Goal: Information Seeking & Learning: Compare options

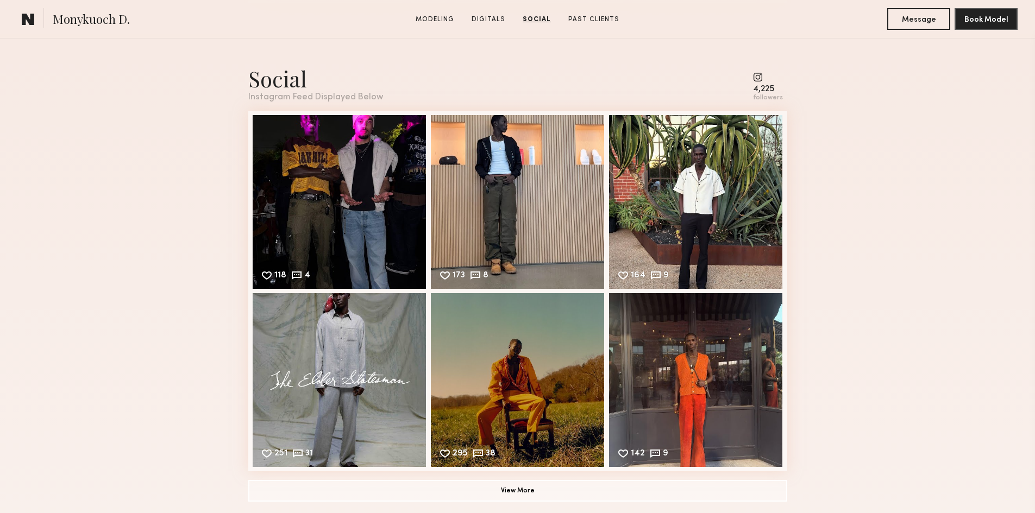
scroll to position [1413, 0]
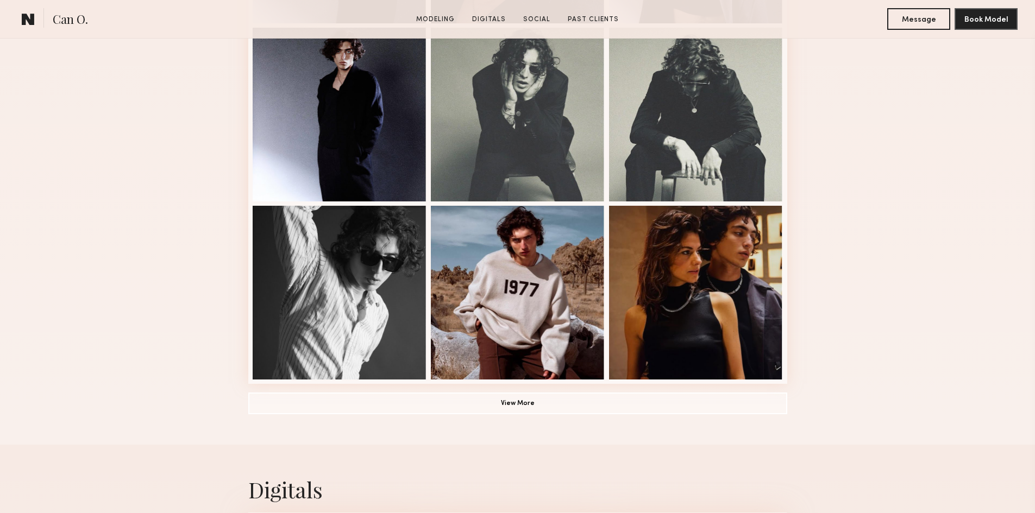
scroll to position [652, 0]
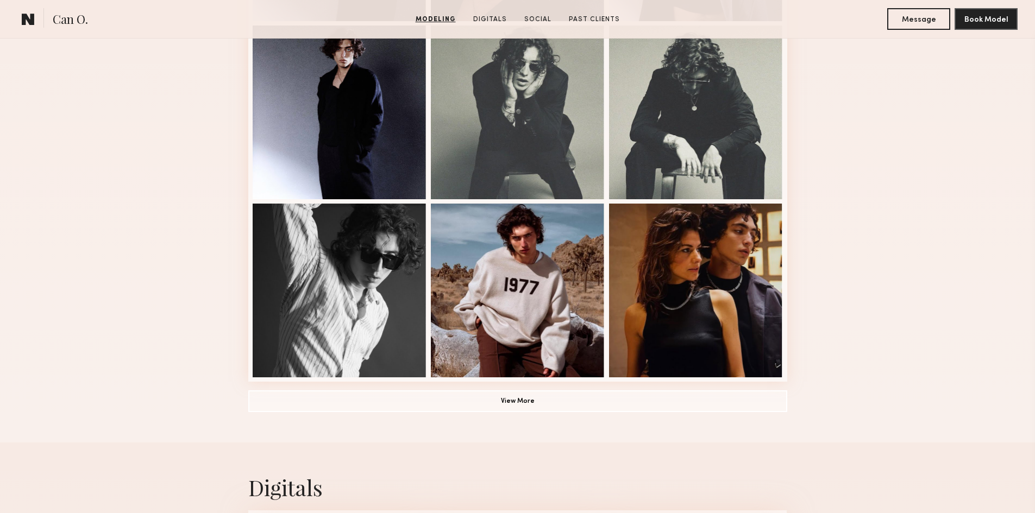
click at [838, 377] on div "Modeling Portfolio View More" at bounding box center [517, 20] width 1035 height 846
click at [703, 416] on div "Modeling Portfolio View More" at bounding box center [517, 20] width 539 height 846
click at [711, 405] on button "View More" at bounding box center [517, 401] width 539 height 22
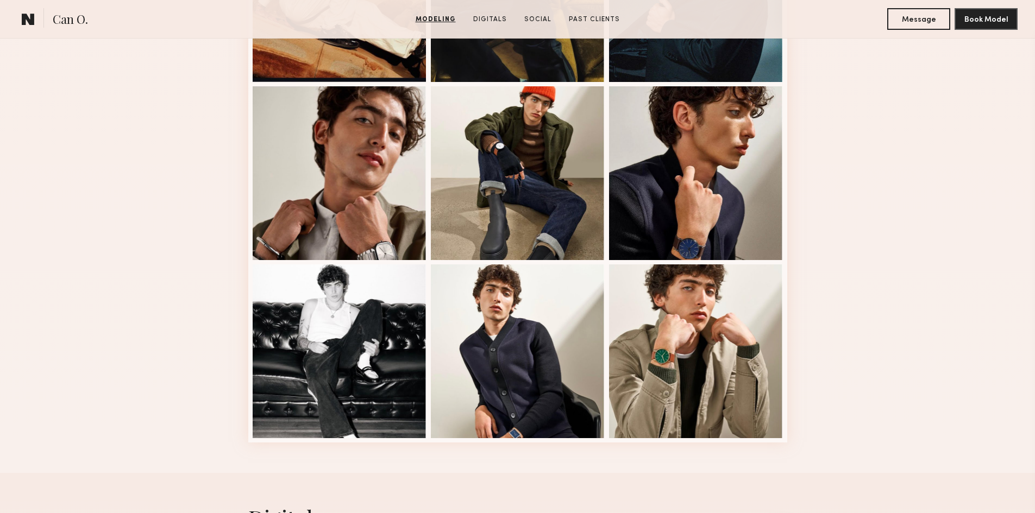
scroll to position [0, 0]
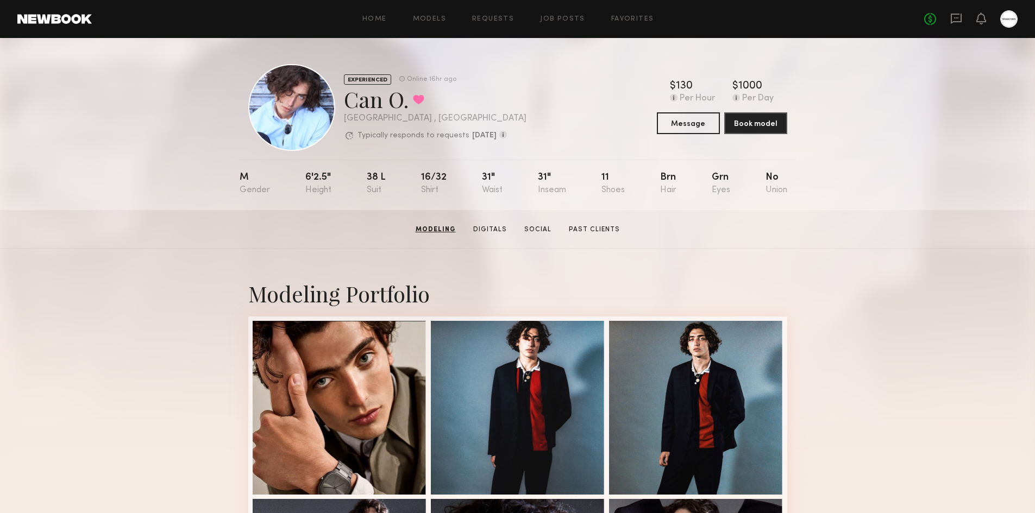
drag, startPoint x: 870, startPoint y: 369, endPoint x: 841, endPoint y: -46, distance: 416.1
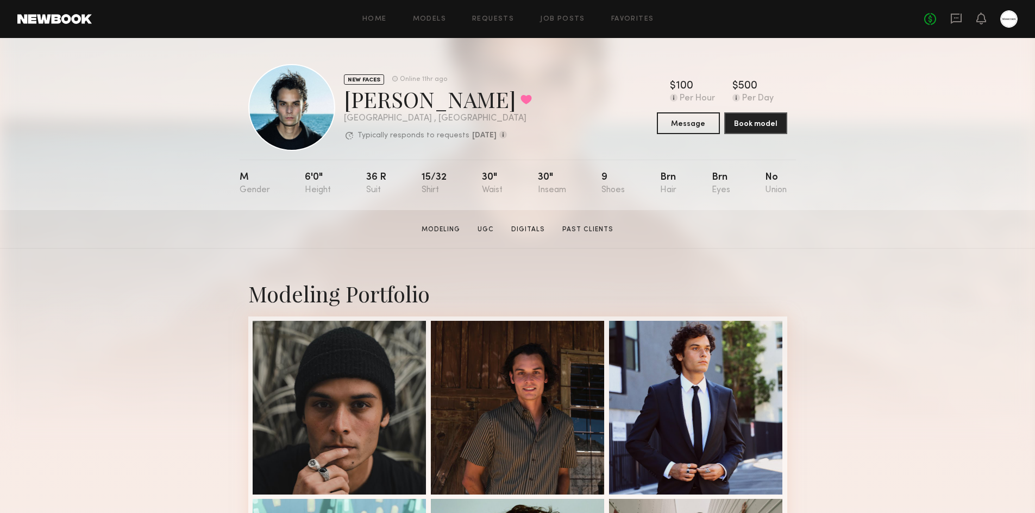
click at [901, 221] on section "Alex B. Modeling UGC Digitals Past Clients Message Book Model" at bounding box center [517, 229] width 1035 height 39
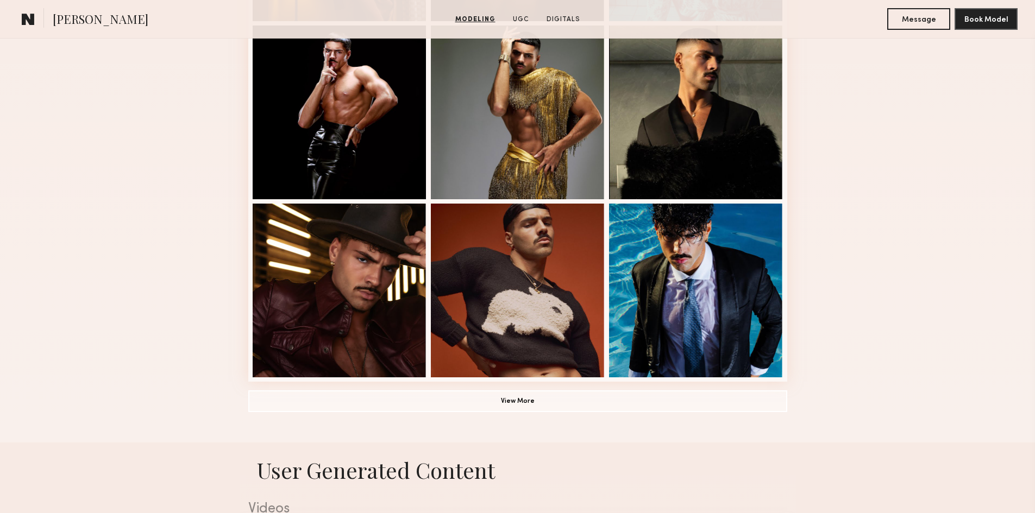
scroll to position [435, 0]
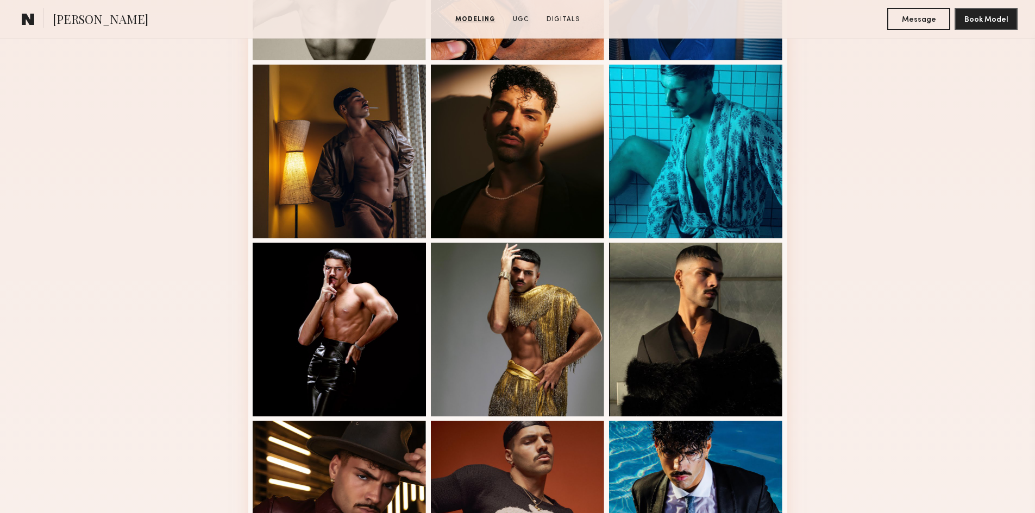
click at [857, 319] on div "Modeling Portfolio View More" at bounding box center [517, 237] width 1035 height 846
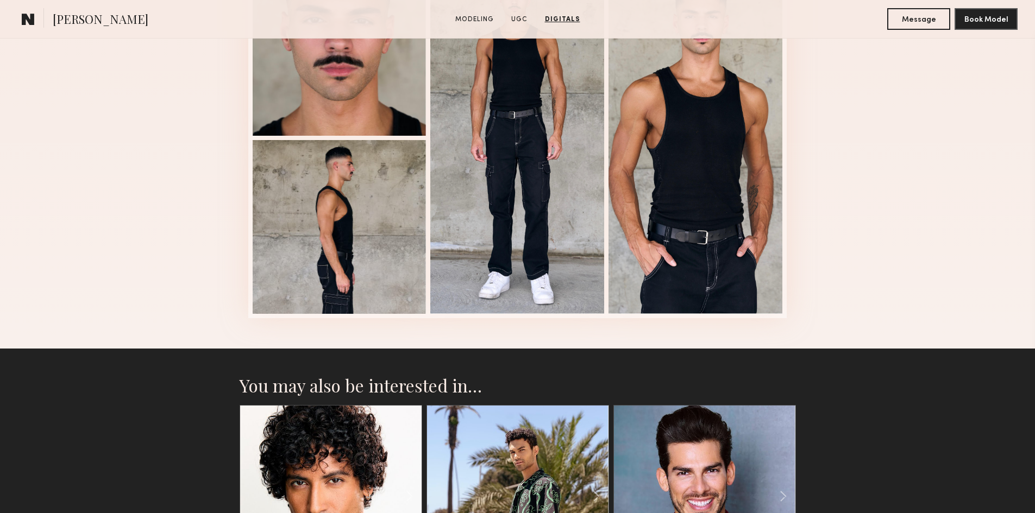
scroll to position [1630, 0]
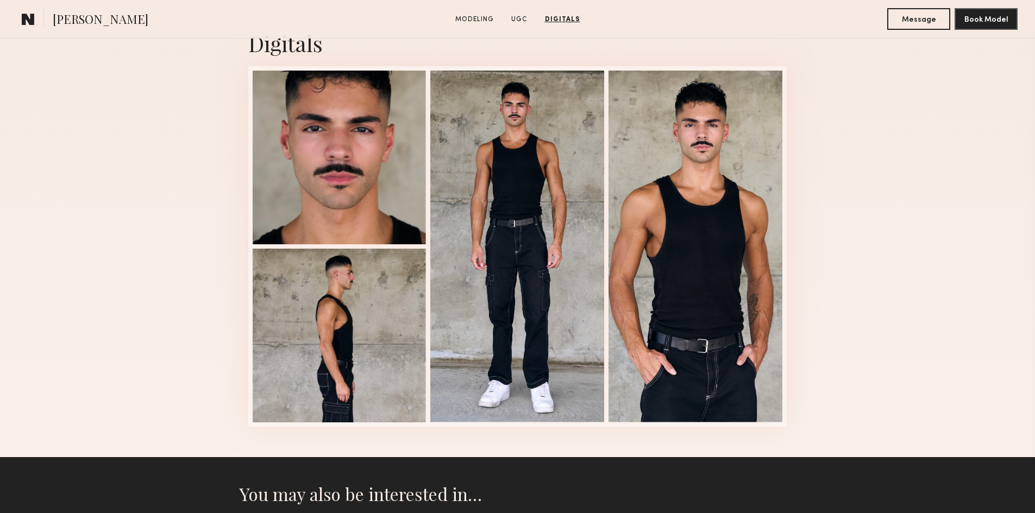
click at [858, 319] on div "Digitals 1 of 4" at bounding box center [517, 227] width 1035 height 459
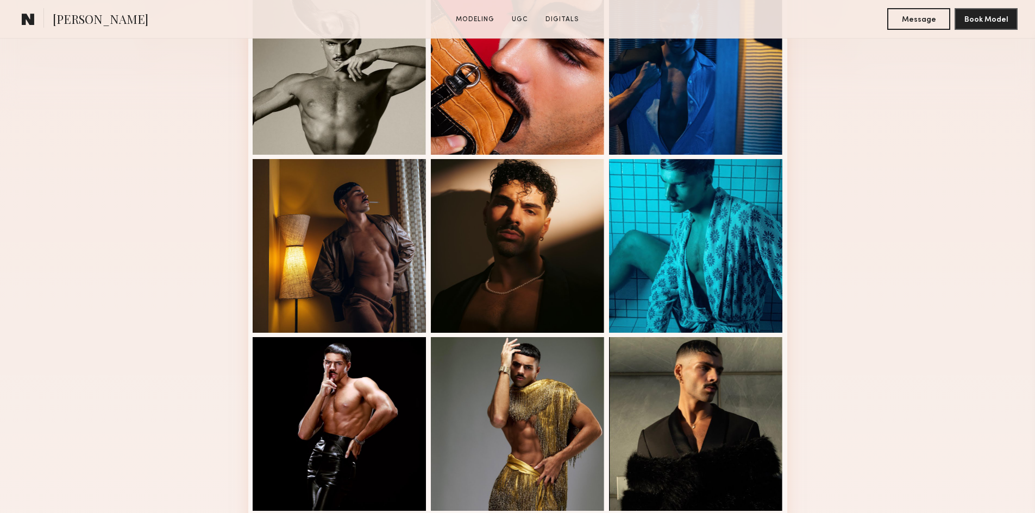
scroll to position [761, 0]
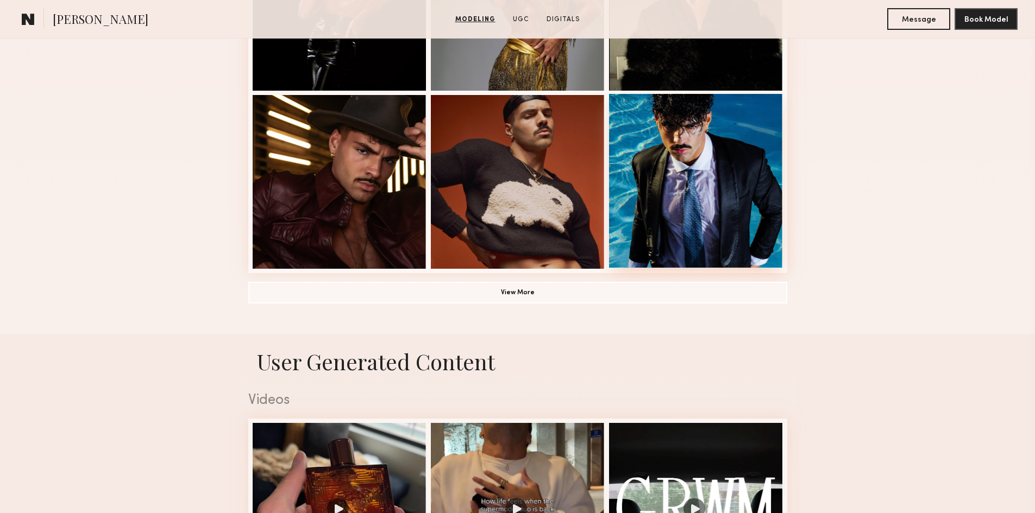
click at [745, 261] on div at bounding box center [696, 181] width 174 height 174
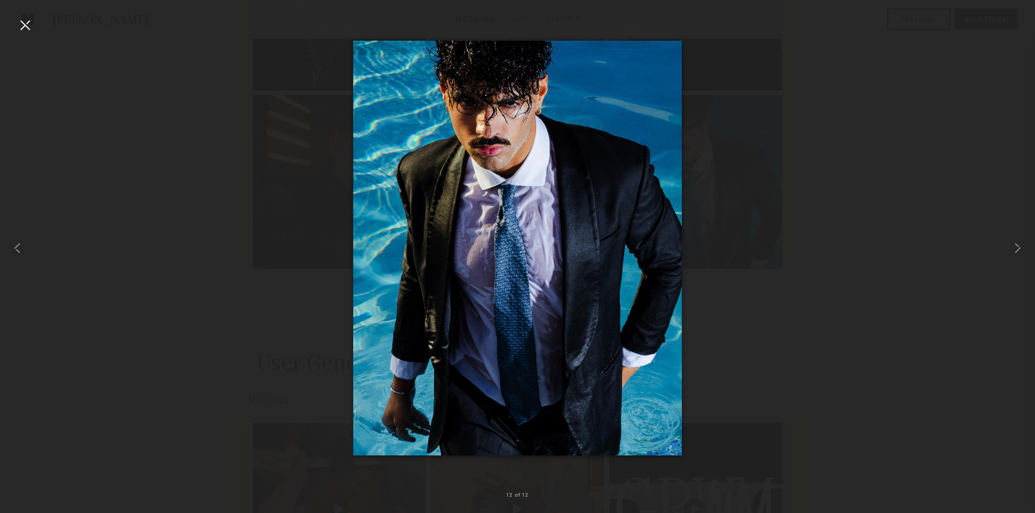
click at [29, 25] on div at bounding box center [24, 24] width 17 height 17
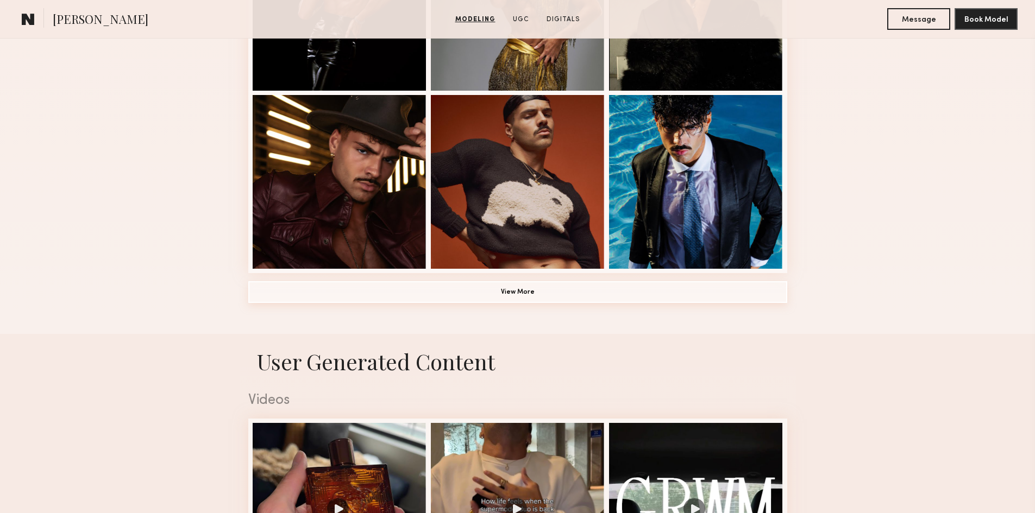
click at [550, 293] on button "View More" at bounding box center [517, 292] width 539 height 22
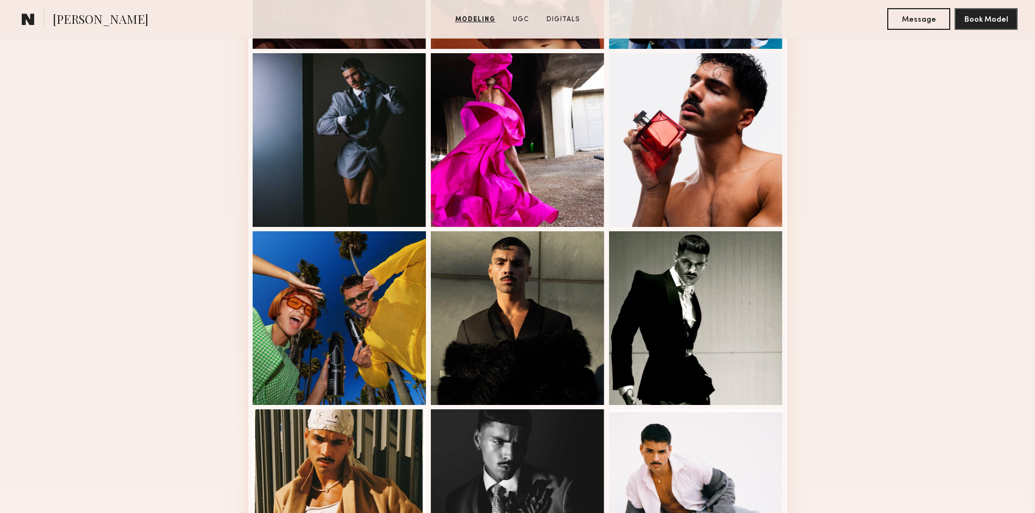
scroll to position [1087, 0]
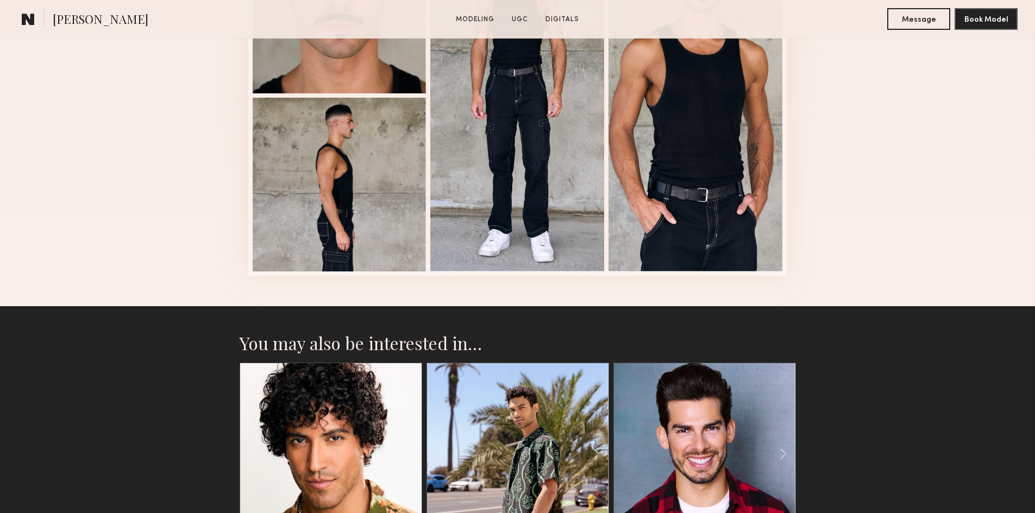
scroll to position [2381, 0]
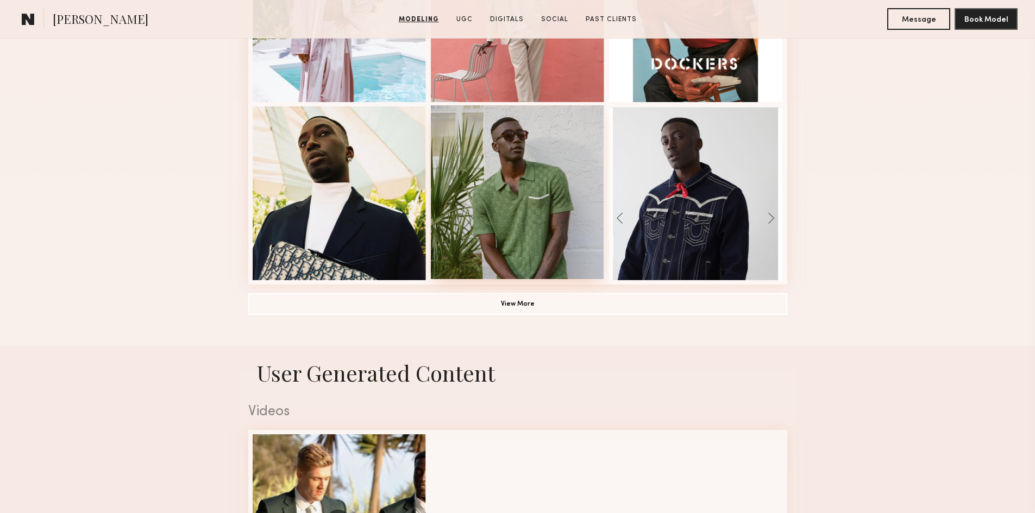
scroll to position [652, 0]
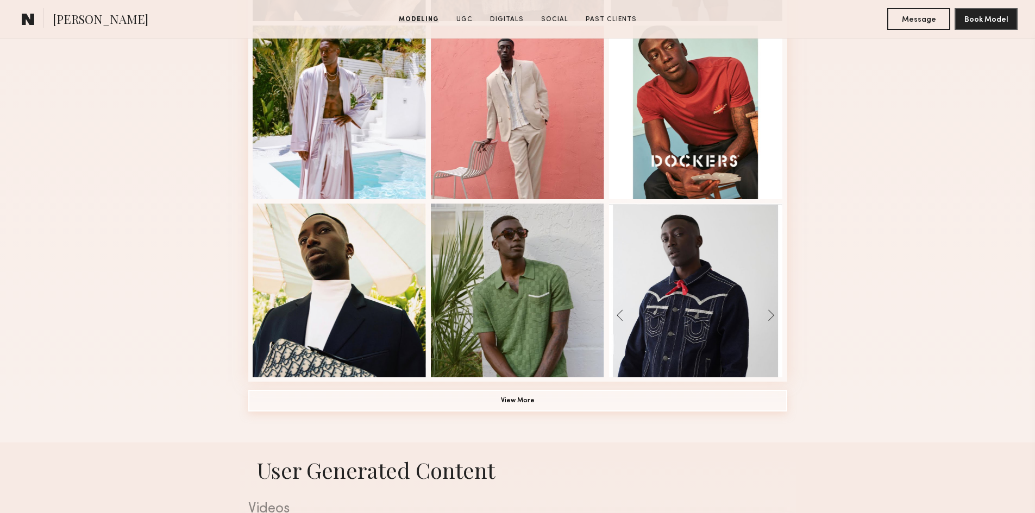
click at [510, 407] on button "View More" at bounding box center [517, 401] width 539 height 22
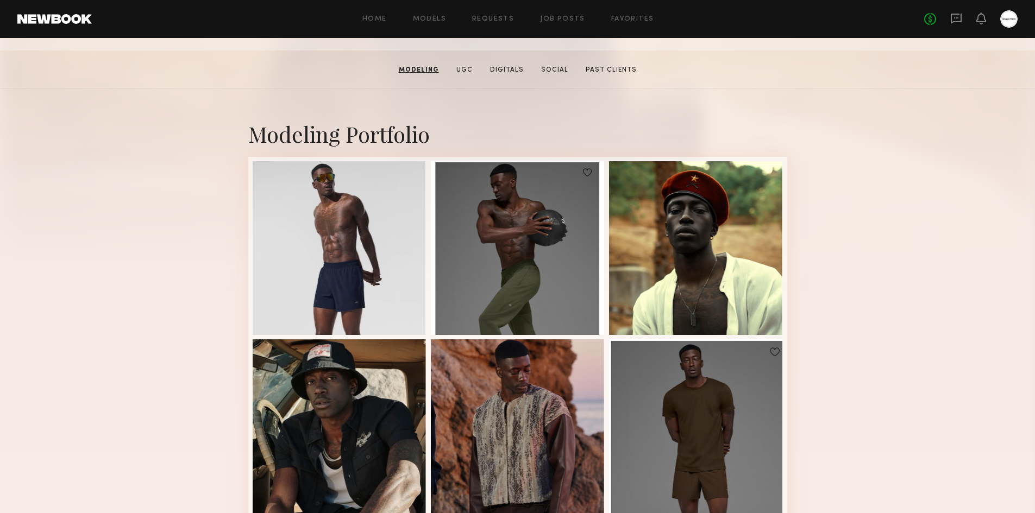
scroll to position [0, 0]
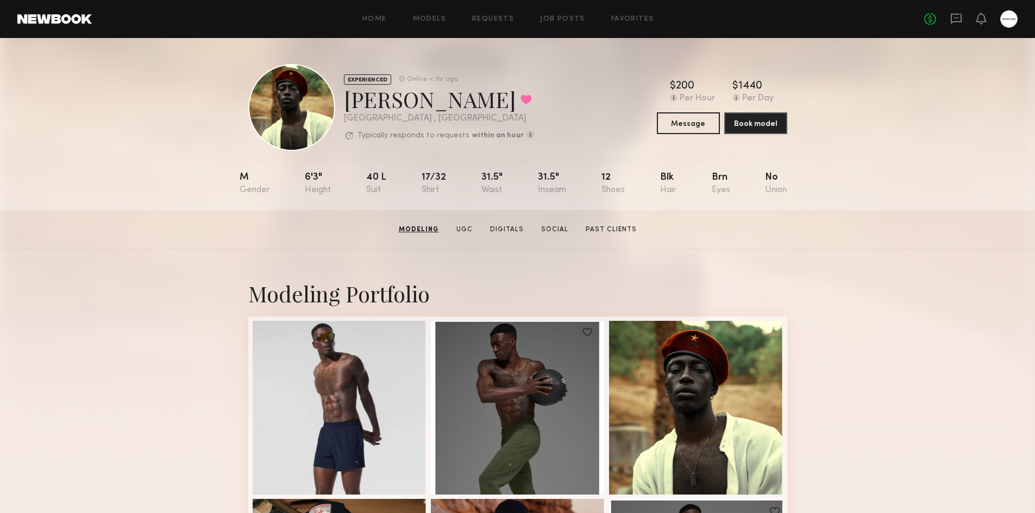
drag, startPoint x: 889, startPoint y: 458, endPoint x: 898, endPoint y: -47, distance: 505.4
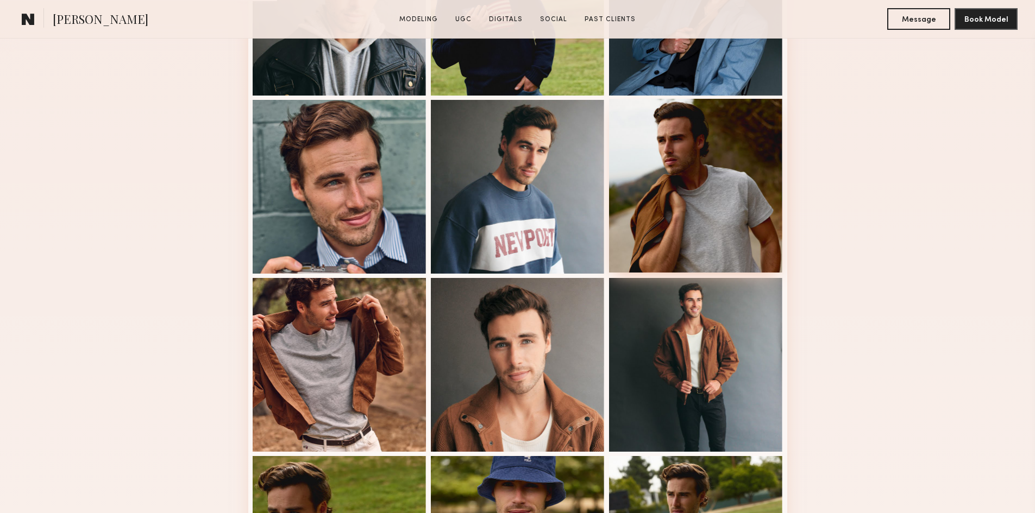
scroll to position [435, 0]
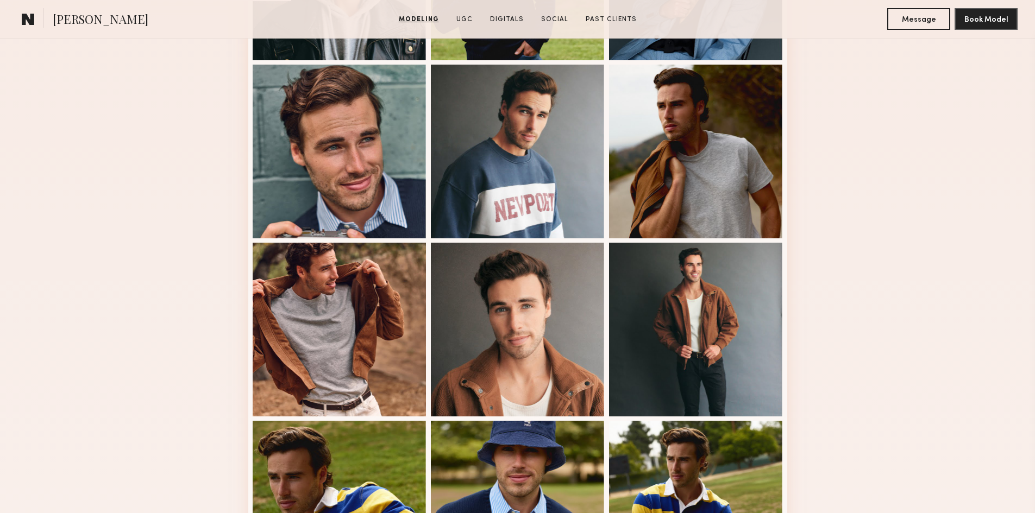
click at [865, 240] on div "Modeling Portfolio View More" at bounding box center [517, 237] width 1035 height 846
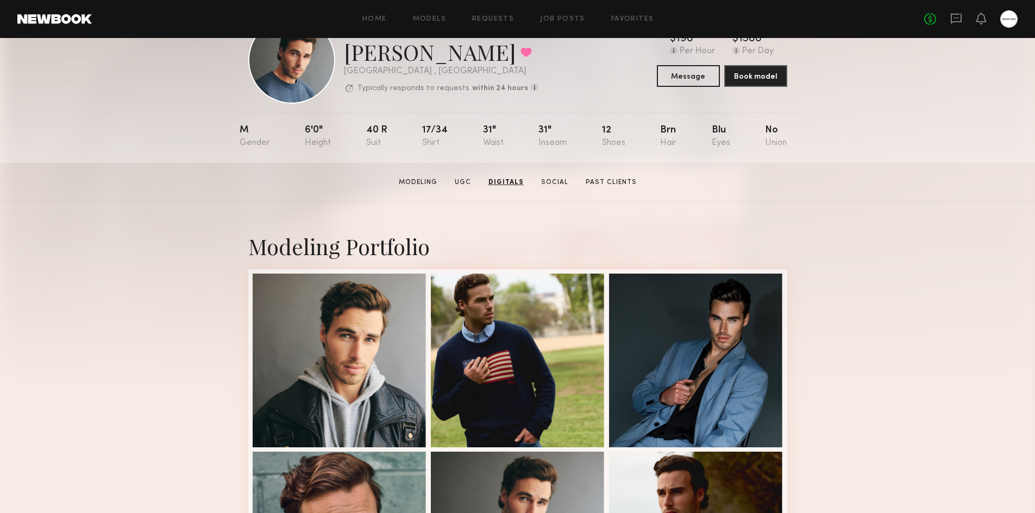
scroll to position [0, 0]
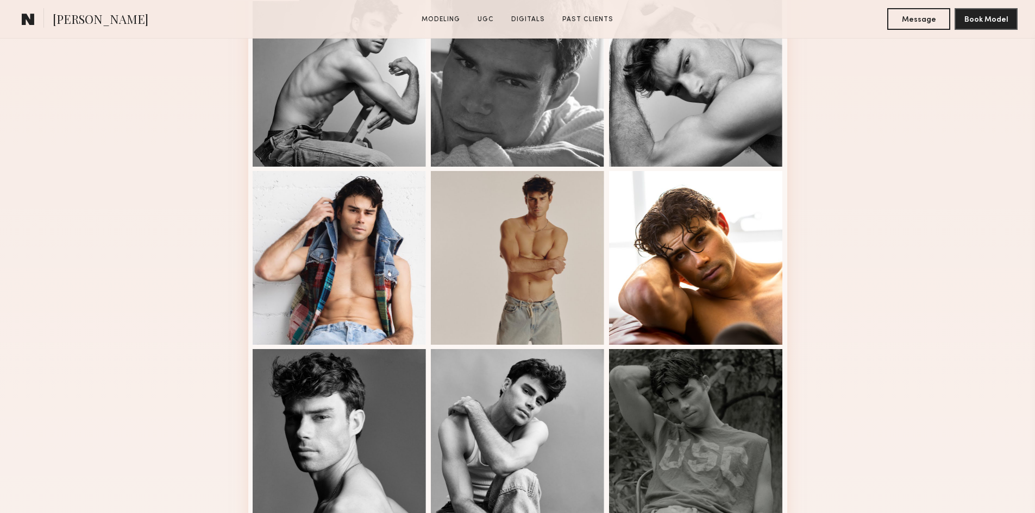
scroll to position [543, 0]
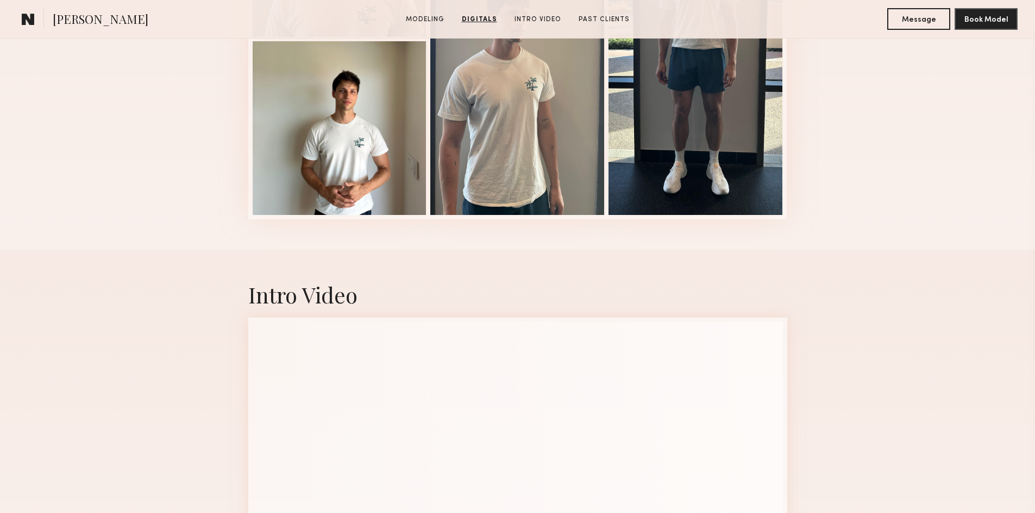
scroll to position [1087, 0]
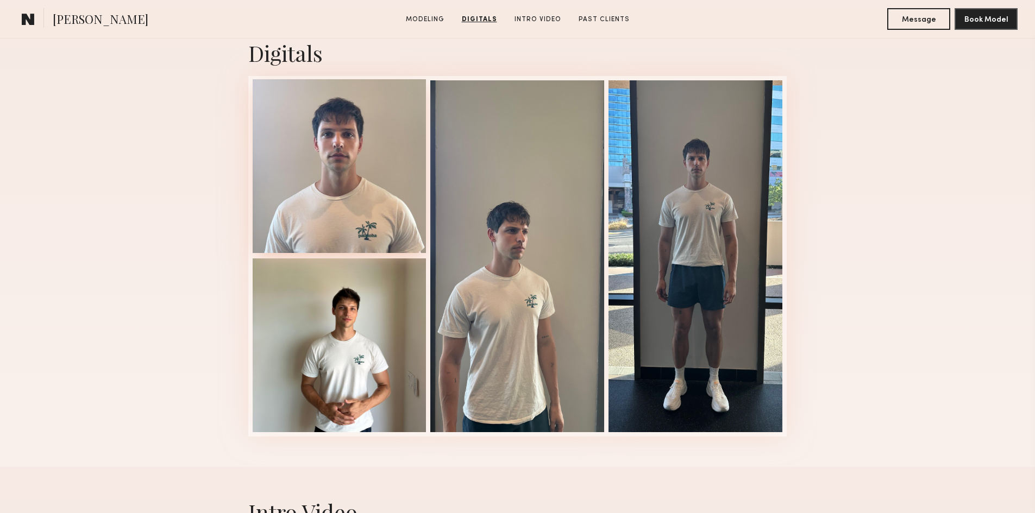
click at [304, 195] on div at bounding box center [340, 166] width 174 height 174
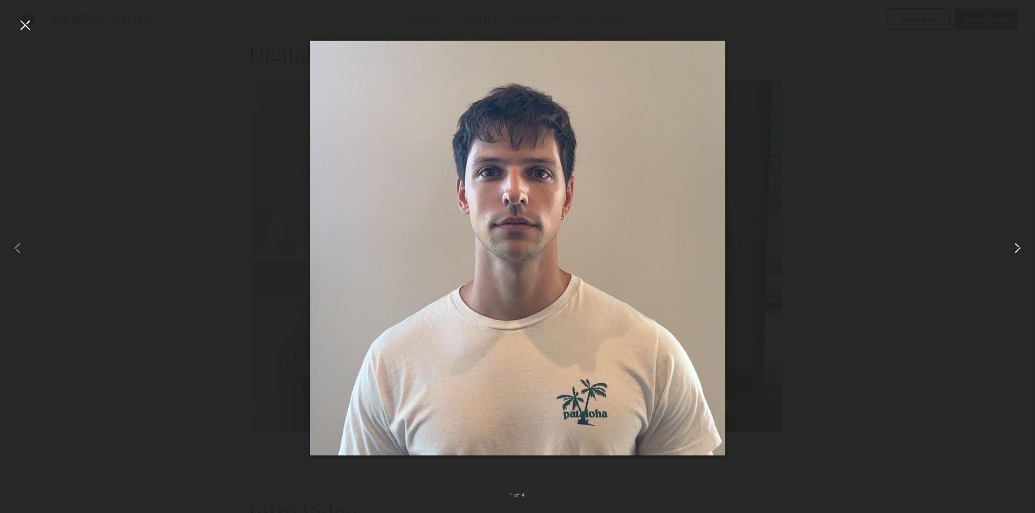
click at [1015, 251] on common-icon at bounding box center [1017, 248] width 17 height 17
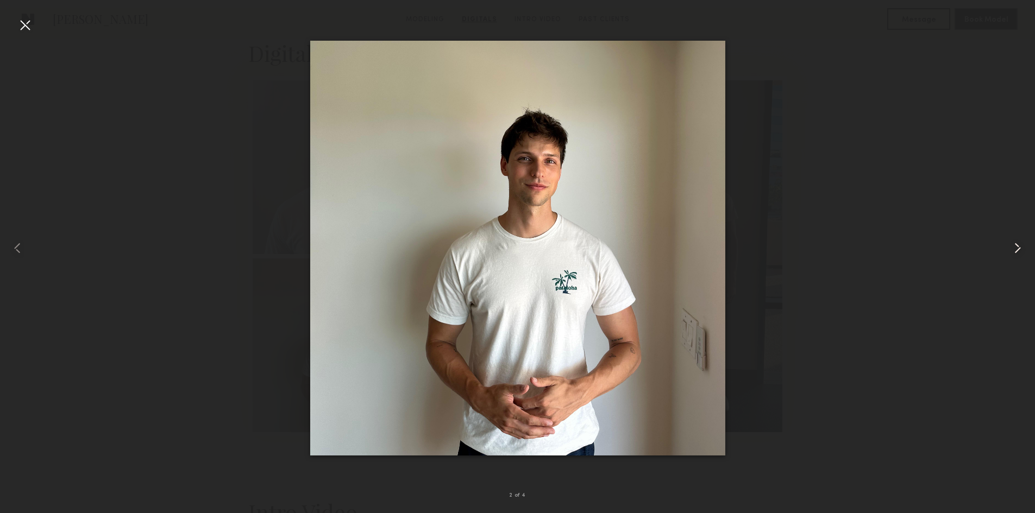
click at [1015, 251] on common-icon at bounding box center [1017, 248] width 17 height 17
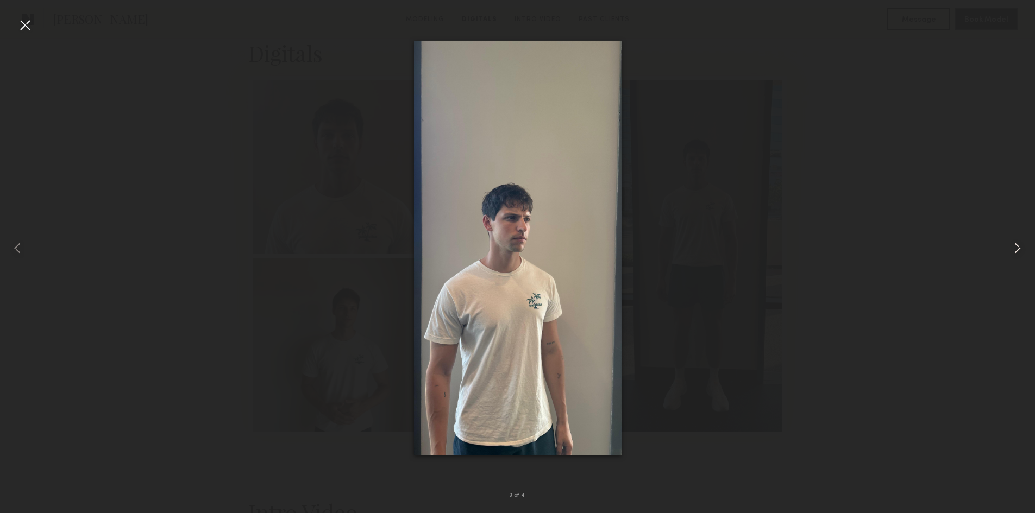
click at [1015, 251] on common-icon at bounding box center [1017, 248] width 17 height 17
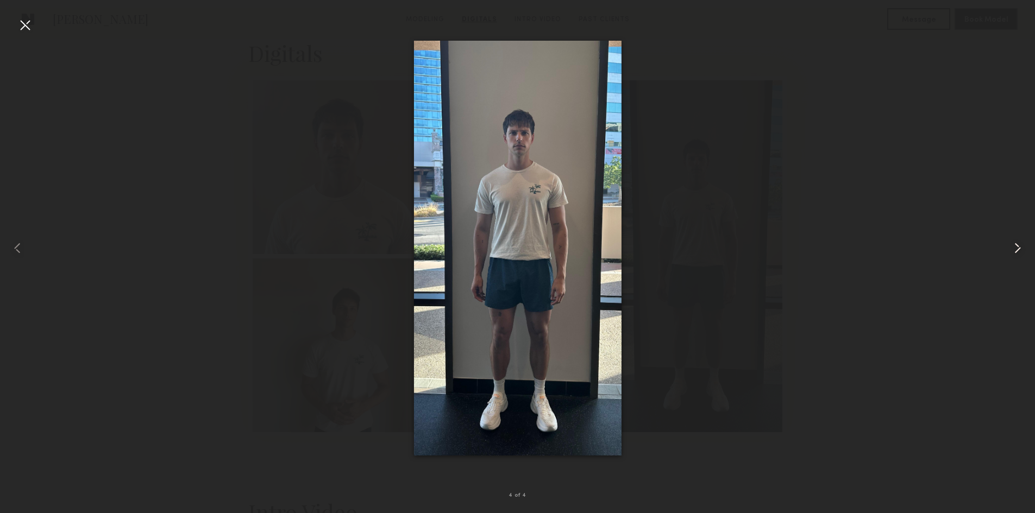
click at [1015, 251] on common-icon at bounding box center [1017, 248] width 17 height 17
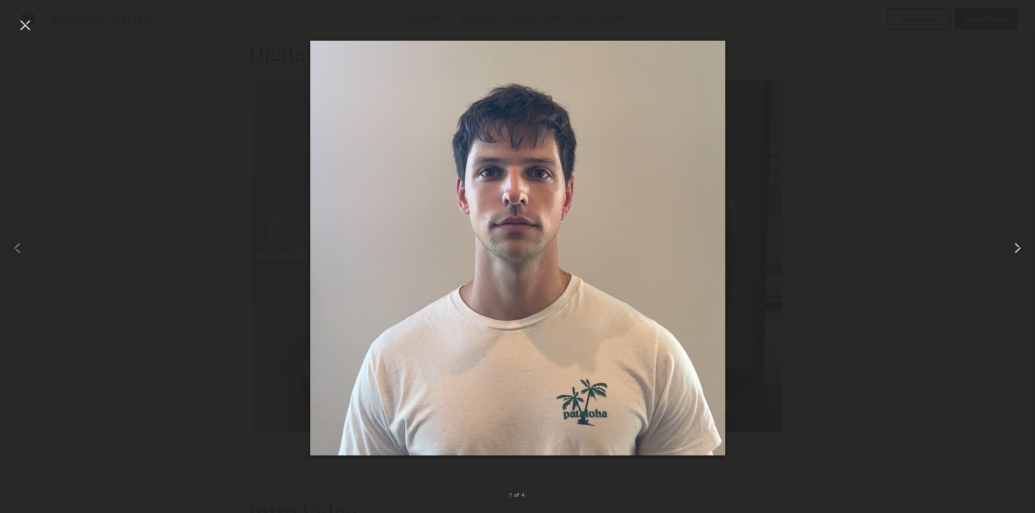
click at [1015, 251] on common-icon at bounding box center [1017, 248] width 17 height 17
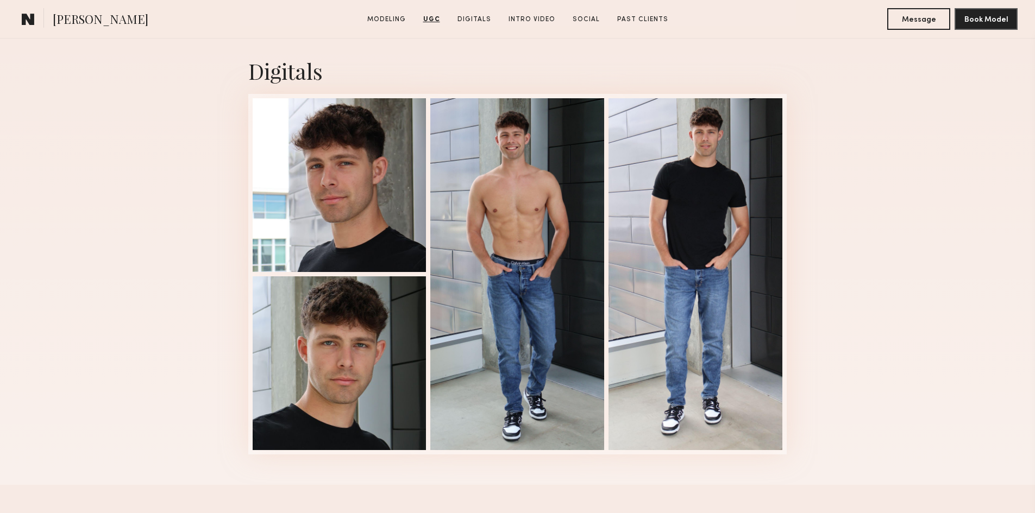
scroll to position [1413, 0]
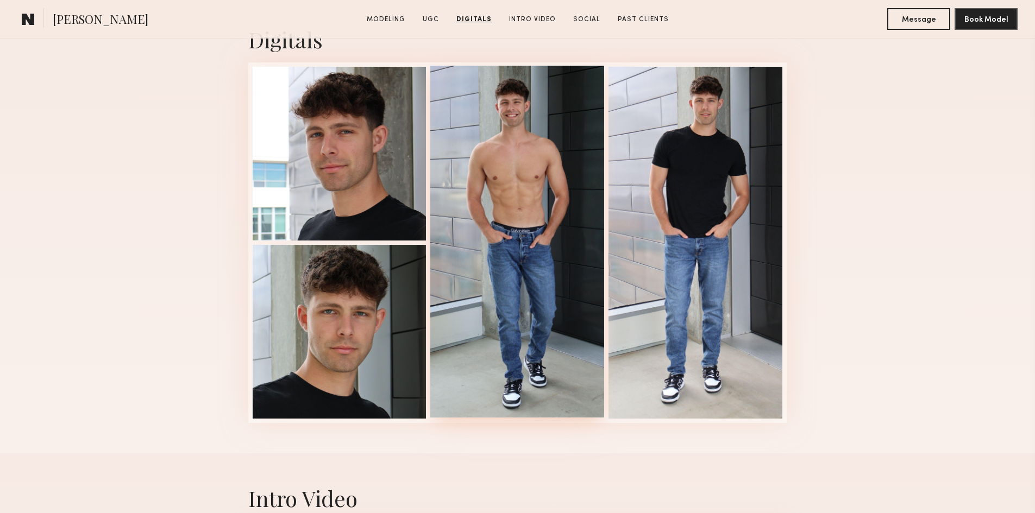
click at [525, 160] on div at bounding box center [517, 242] width 174 height 352
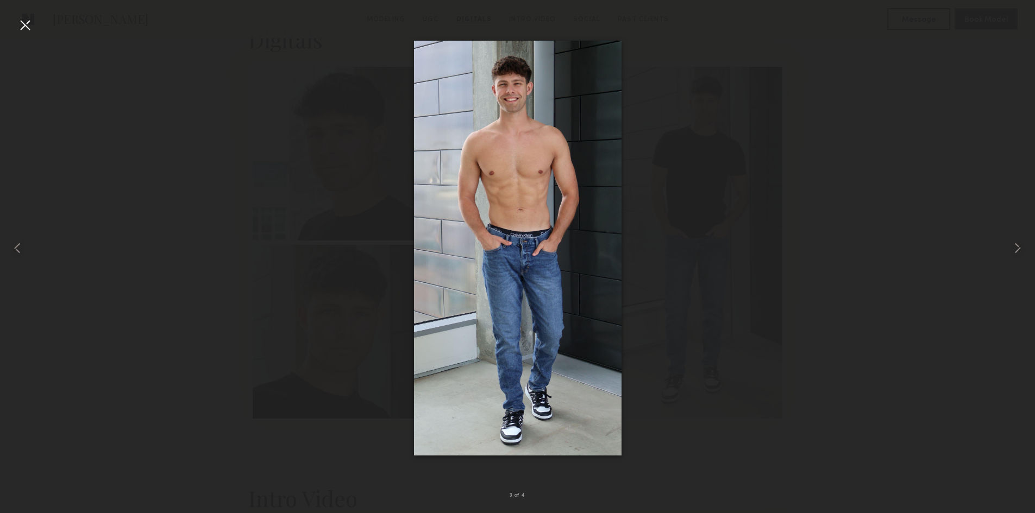
click at [292, 179] on div at bounding box center [517, 247] width 1035 height 461
click at [15, 21] on div "3 of 4" at bounding box center [517, 256] width 1035 height 513
click at [29, 23] on div at bounding box center [24, 24] width 17 height 17
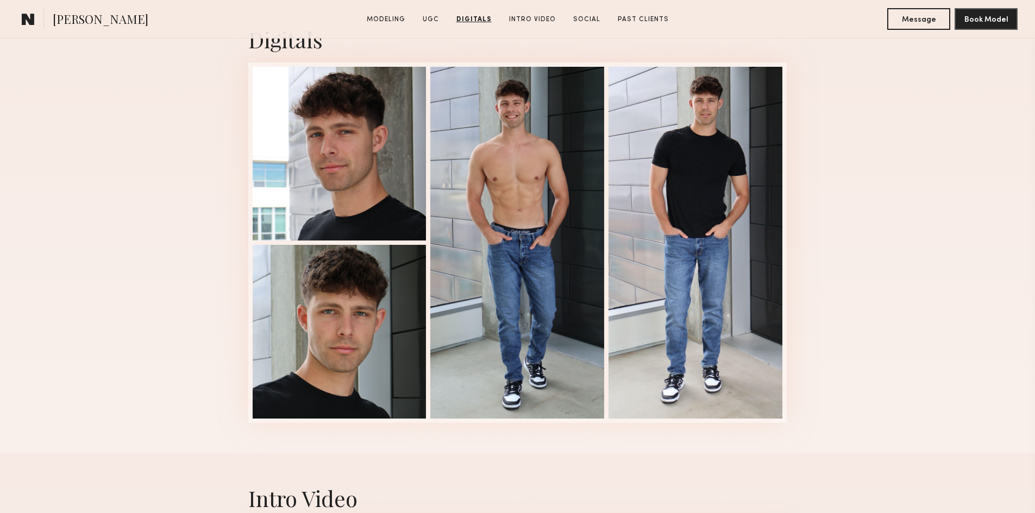
click at [868, 283] on div "Digitals 3 of 4" at bounding box center [517, 224] width 1035 height 459
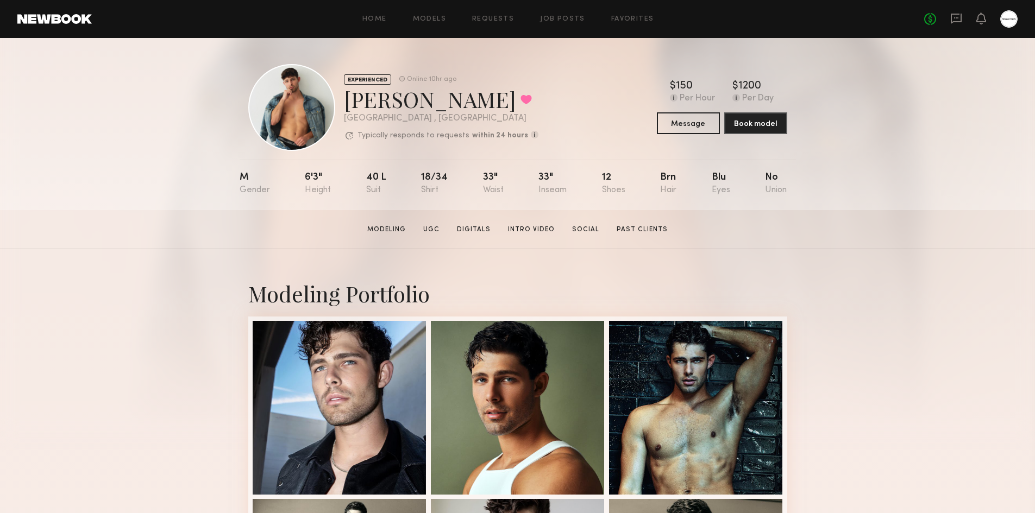
scroll to position [435, 0]
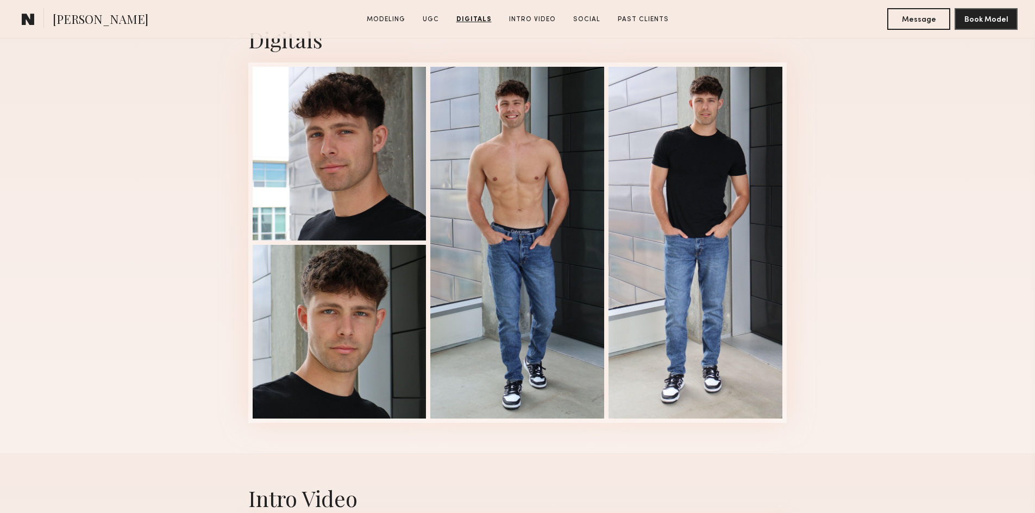
click at [864, 272] on div "Digitals 3 of 4" at bounding box center [517, 224] width 1035 height 459
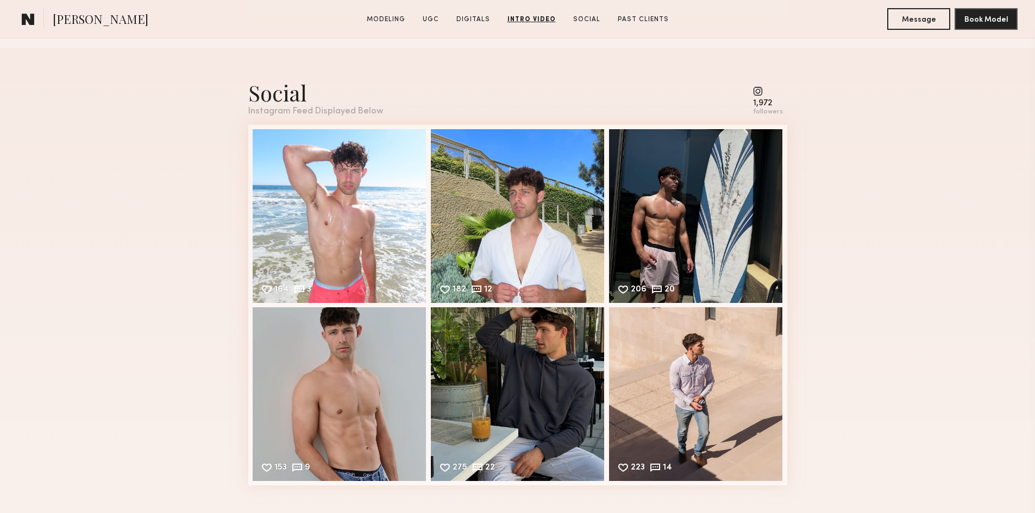
scroll to position [2391, 0]
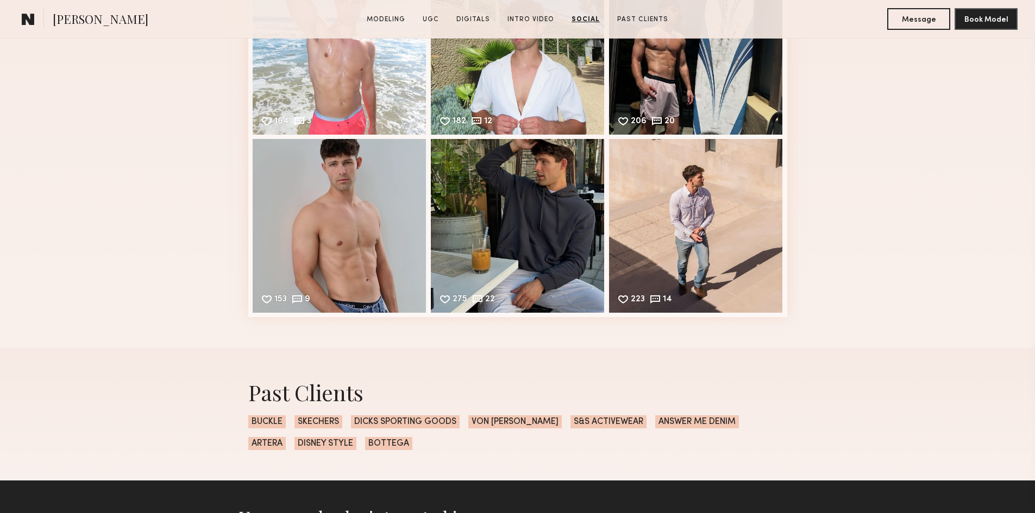
click at [854, 279] on div "Social Instagram Feed Displayed Below 1,972 followers 164 3 Likes & comments di…" at bounding box center [517, 113] width 1035 height 468
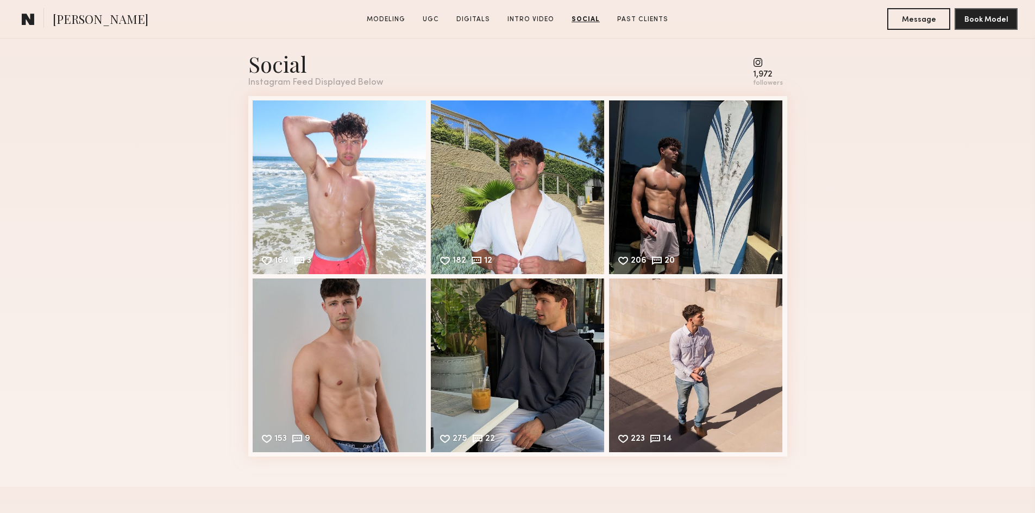
scroll to position [2173, 0]
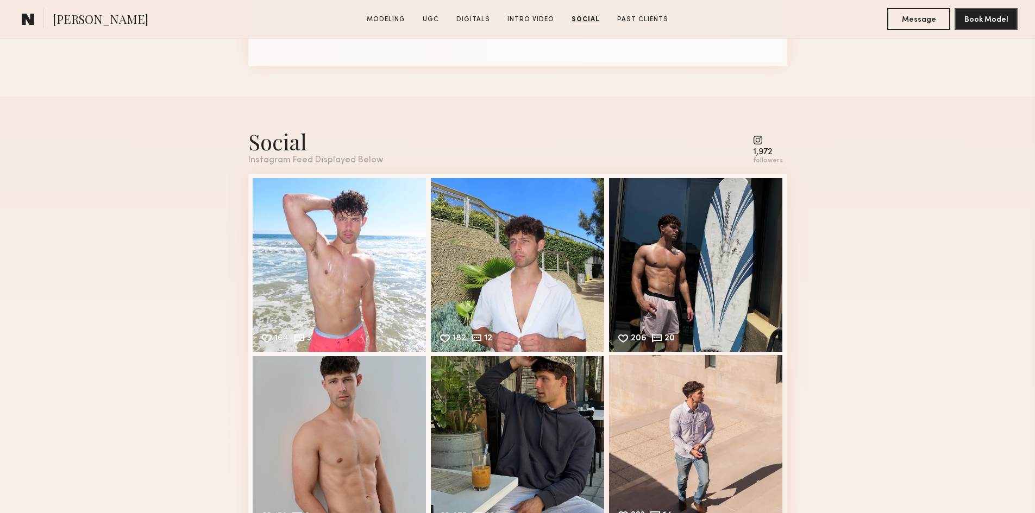
click at [733, 403] on div "223 14 Likes & comments displayed to show model’s engagement" at bounding box center [696, 442] width 174 height 174
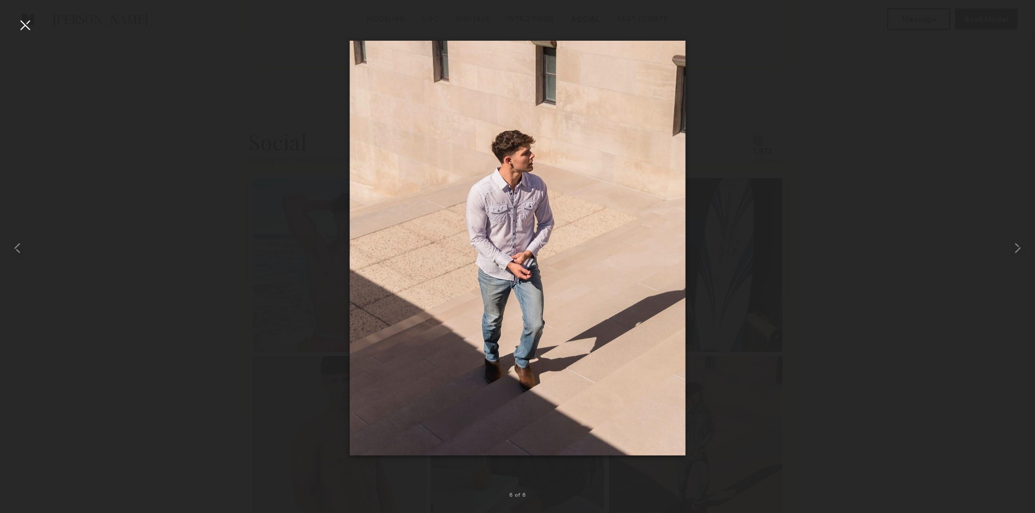
click at [330, 236] on div at bounding box center [517, 247] width 1035 height 461
click at [14, 16] on nb-gallery-light "6 of 6" at bounding box center [517, 256] width 1035 height 513
click at [23, 32] on div at bounding box center [24, 24] width 17 height 17
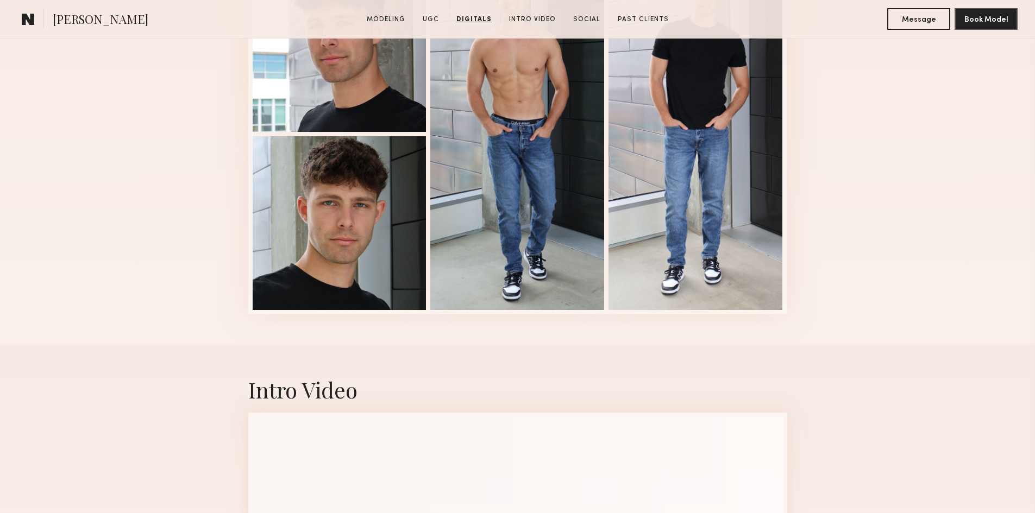
scroll to position [1413, 0]
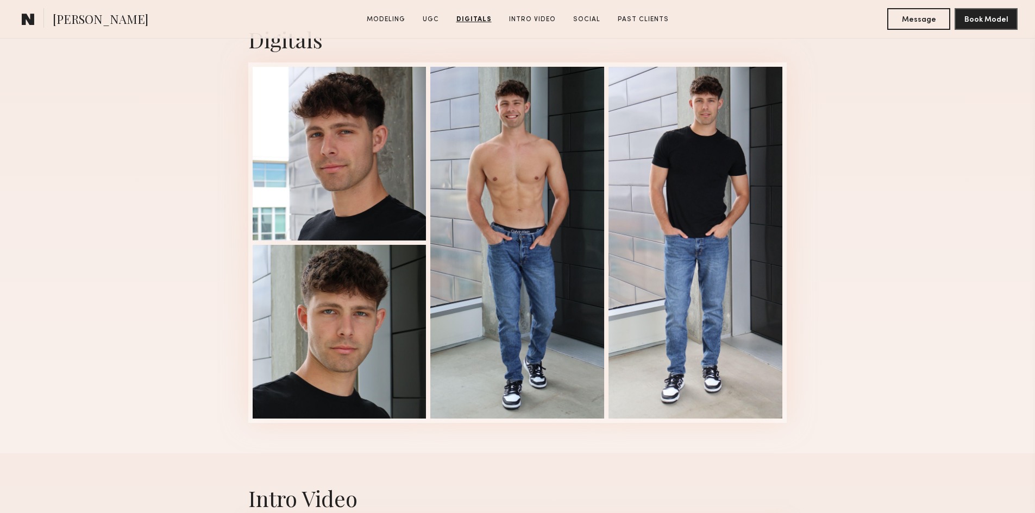
click at [171, 271] on div "Digitals 3 of 4" at bounding box center [517, 224] width 1035 height 459
click at [831, 175] on div "Digitals 3 of 4" at bounding box center [517, 224] width 1035 height 459
click at [864, 252] on div "Digitals 3 of 4" at bounding box center [517, 224] width 1035 height 459
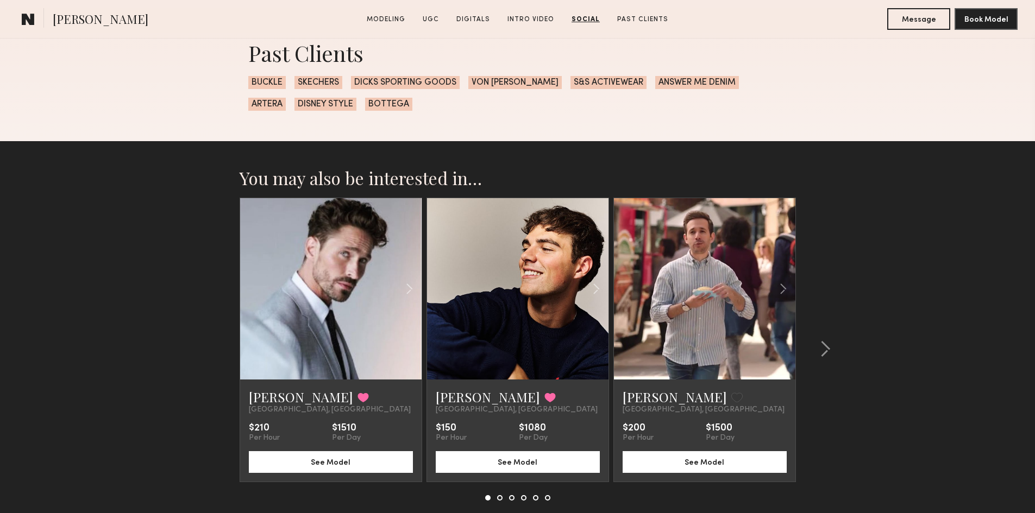
scroll to position [2807, 0]
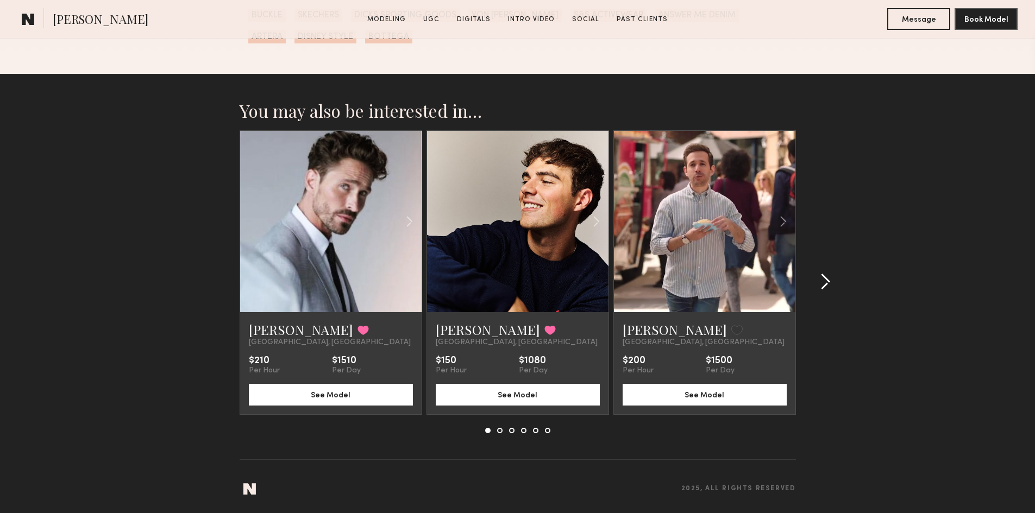
click at [820, 276] on common-icon at bounding box center [825, 281] width 11 height 17
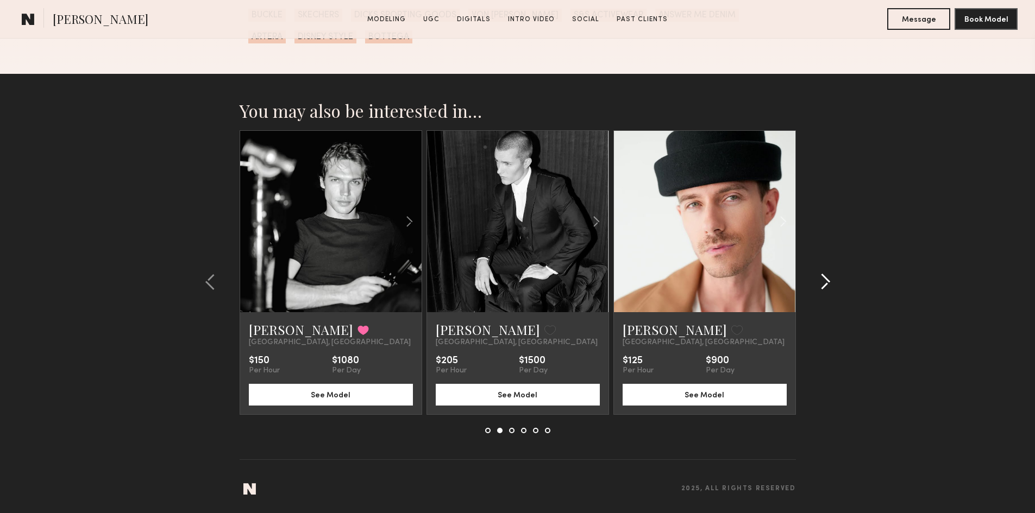
click at [820, 276] on common-icon at bounding box center [825, 281] width 11 height 17
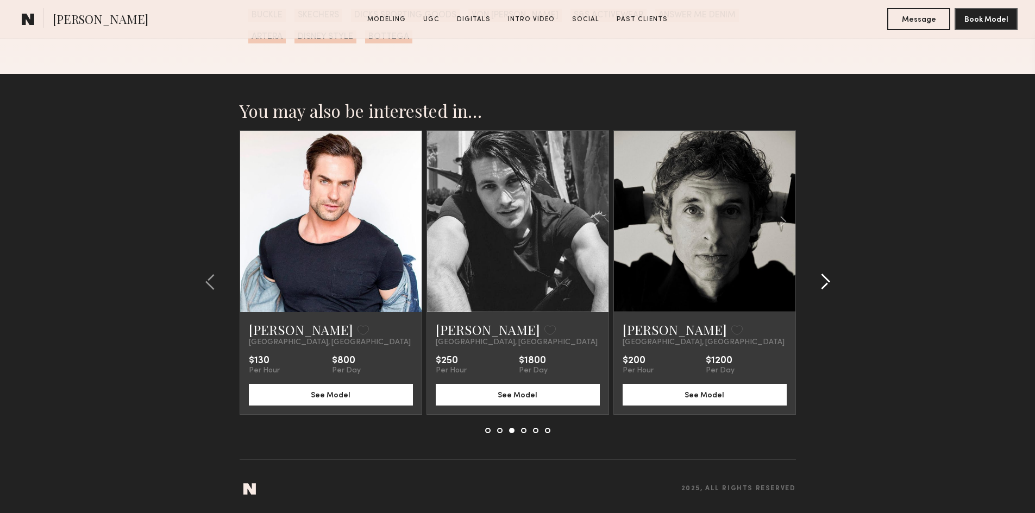
click at [820, 276] on common-icon at bounding box center [825, 281] width 11 height 17
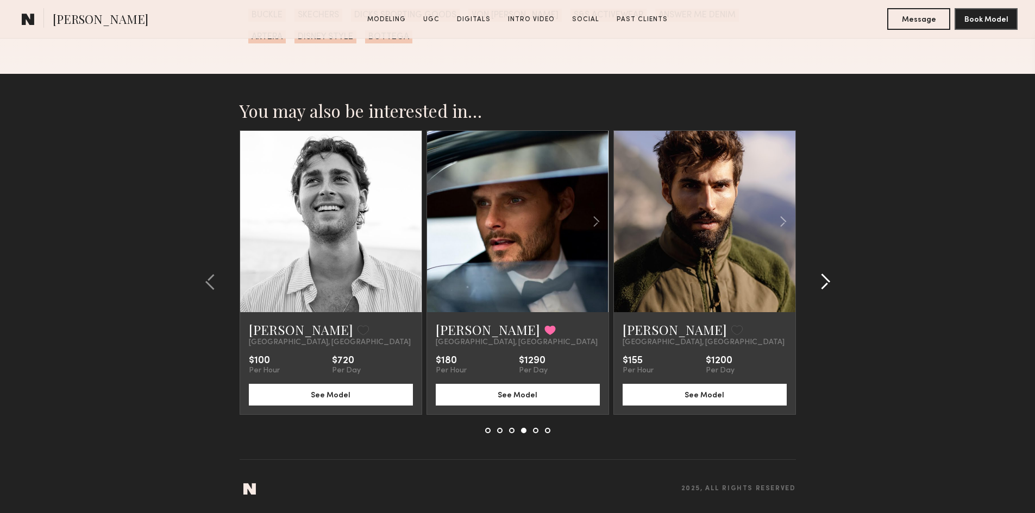
click at [820, 276] on common-icon at bounding box center [825, 281] width 11 height 17
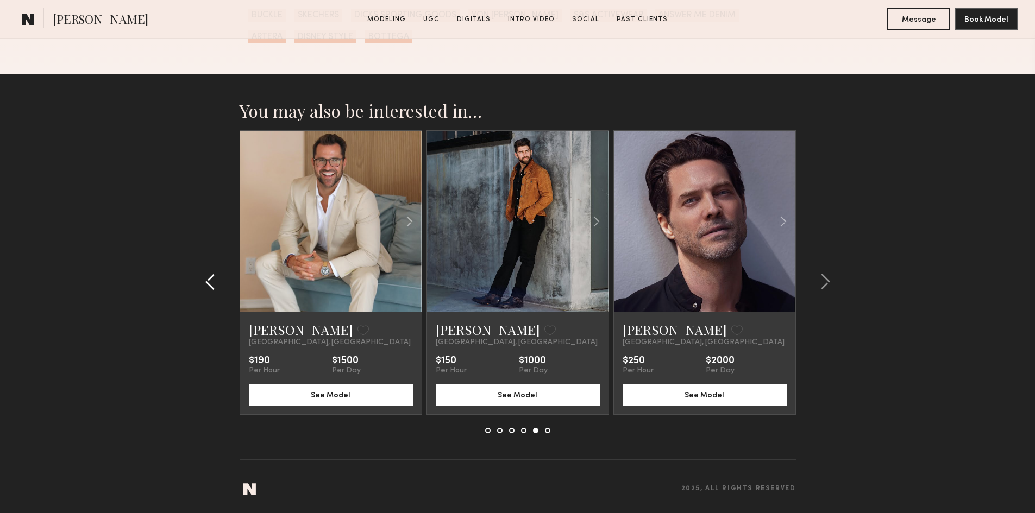
click at [210, 289] on common-icon at bounding box center [210, 281] width 11 height 17
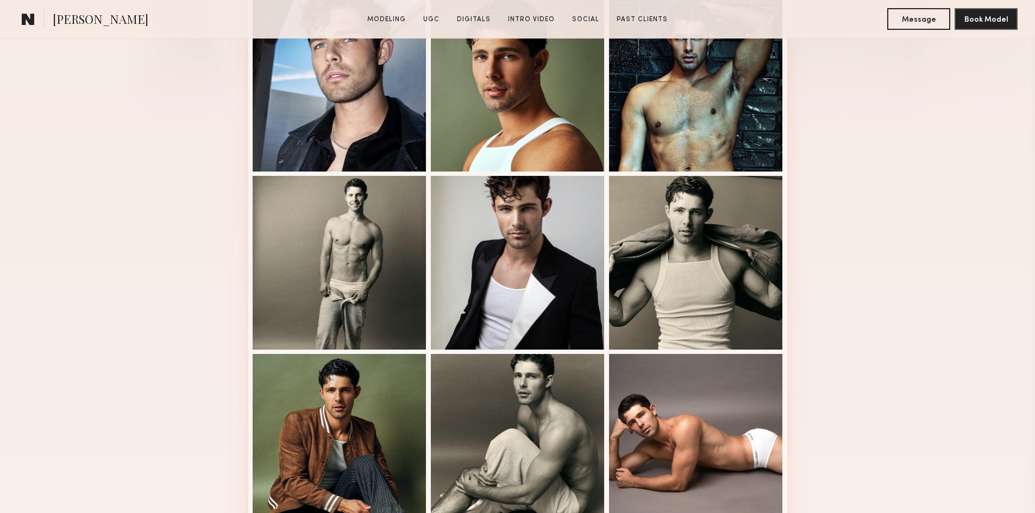
scroll to position [435, 0]
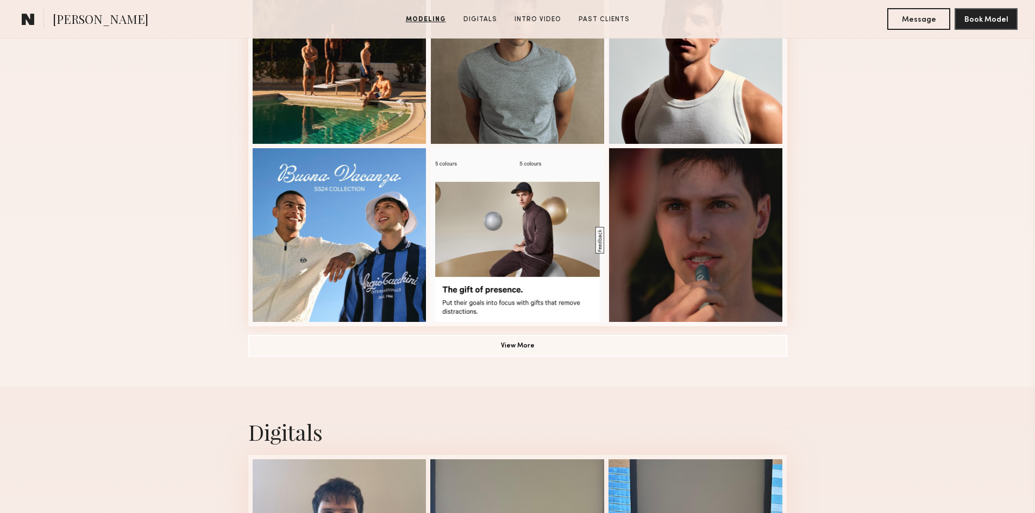
scroll to position [869, 0]
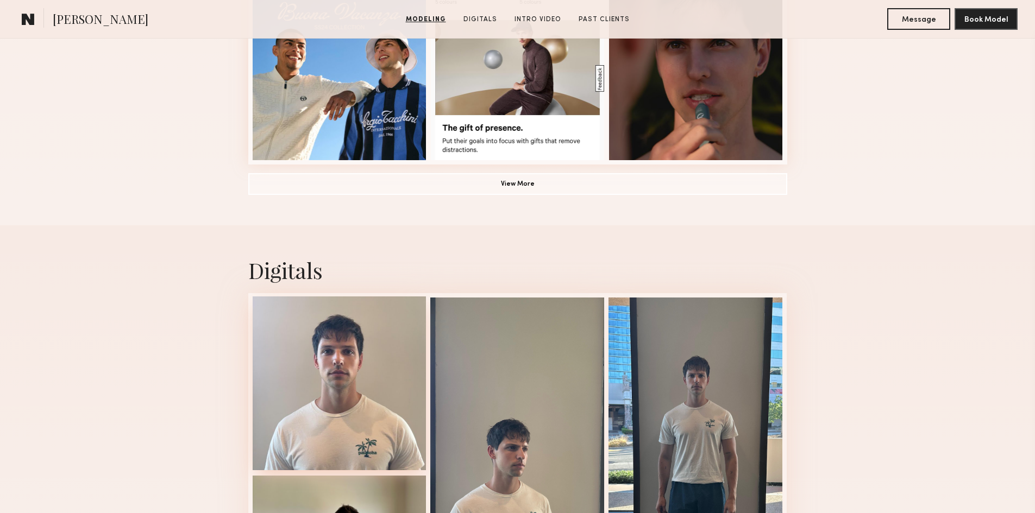
click at [344, 366] on div at bounding box center [340, 384] width 174 height 174
